Goal: Task Accomplishment & Management: Manage account settings

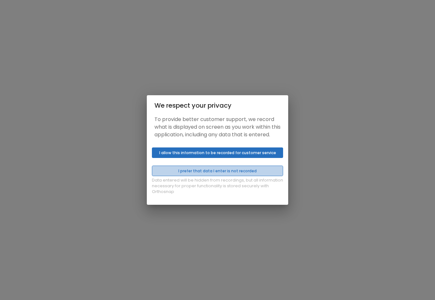
click at [225, 176] on button "I prefer that data I enter is not recorded" at bounding box center [217, 171] width 131 height 11
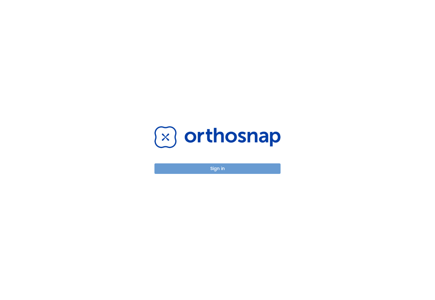
click at [222, 174] on button "Sign in" at bounding box center [217, 168] width 126 height 11
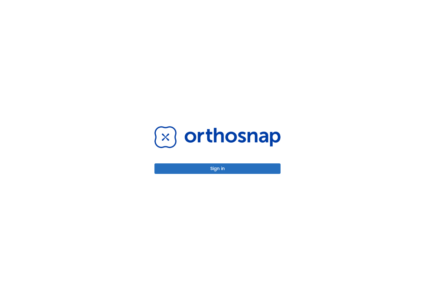
click at [0, 0] on html "Sign in" at bounding box center [217, 150] width 435 height 300
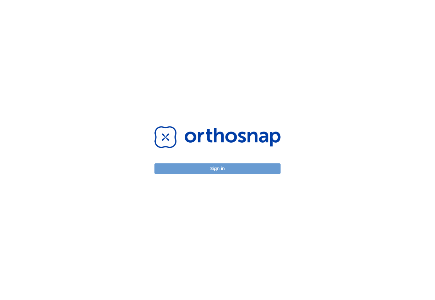
click at [221, 174] on button "Sign in" at bounding box center [217, 168] width 126 height 11
